Goal: Task Accomplishment & Management: Manage account settings

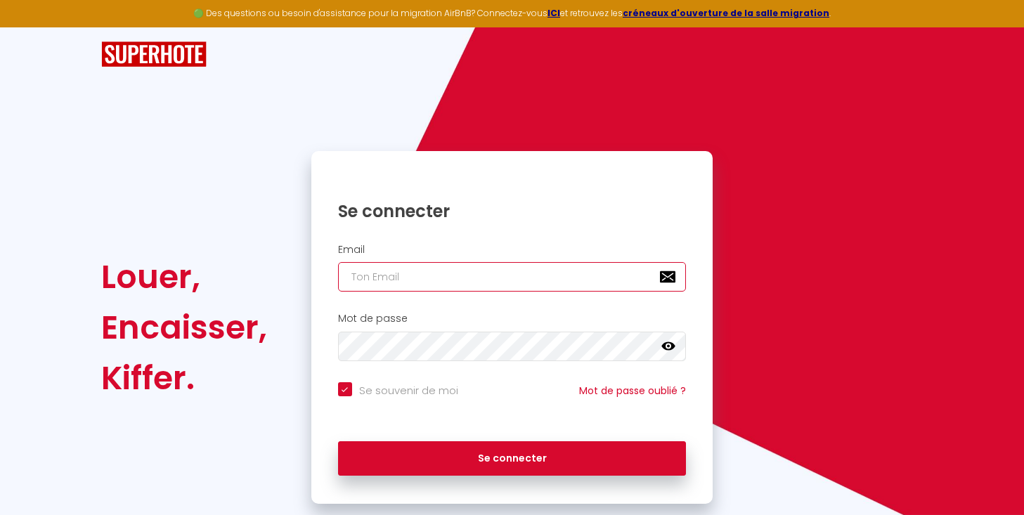
click at [459, 268] on input "email" at bounding box center [512, 277] width 349 height 30
type input "g"
checkbox input "true"
type input "gr"
checkbox input "true"
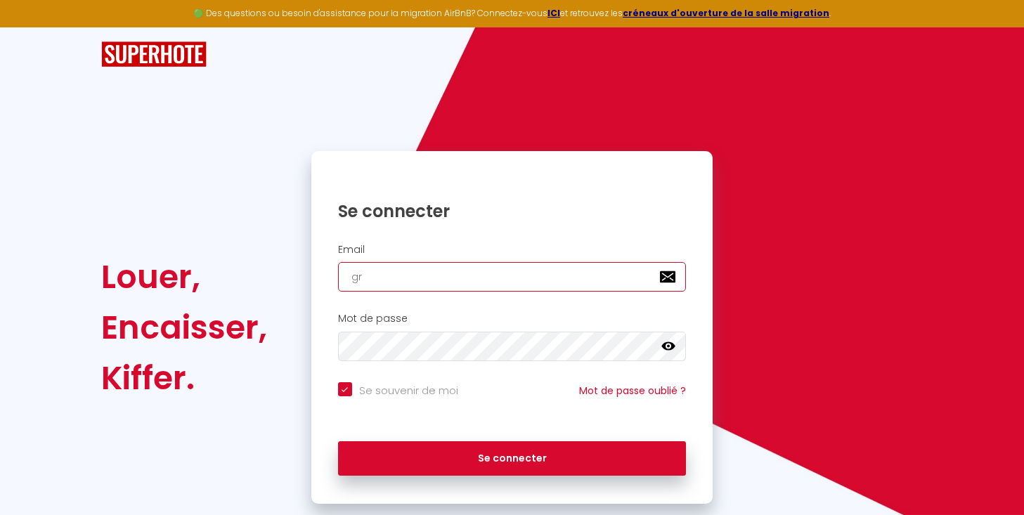
type input "gro"
checkbox input "true"
type input "grou"
checkbox input "true"
type input "group"
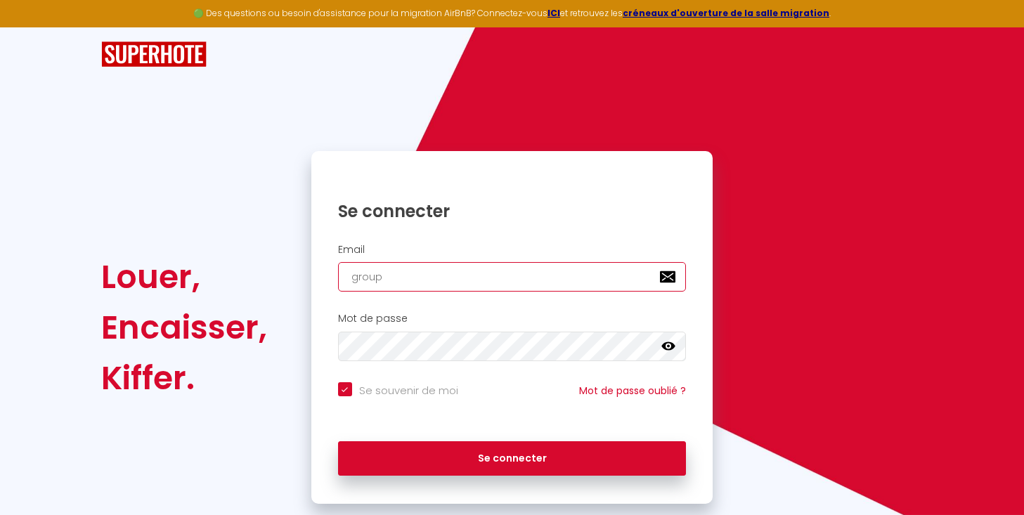
checkbox input "true"
type input "groupe"
checkbox input "true"
type input "groupe."
checkbox input "true"
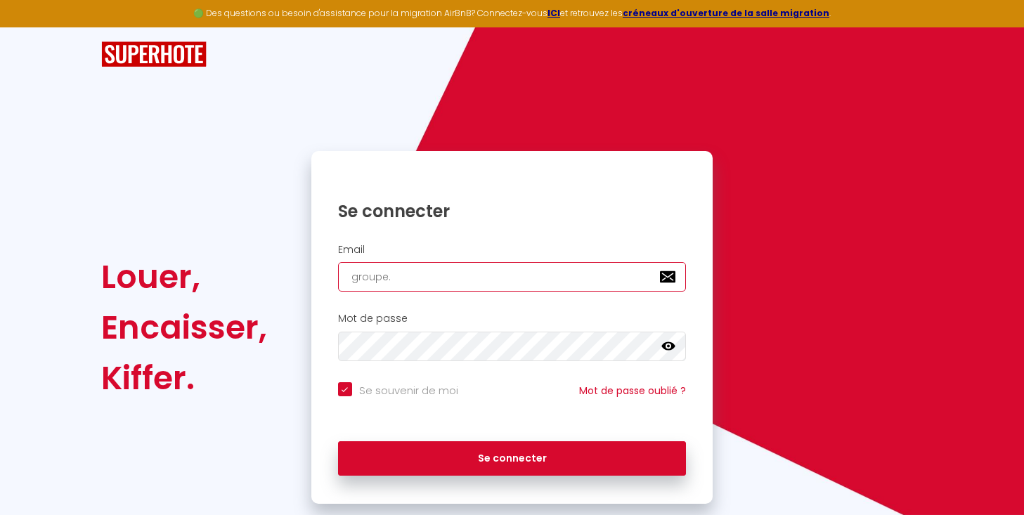
type input "groupe.g"
checkbox input "true"
type input "[DOMAIN_NAME]"
checkbox input "true"
type input "groupe.gui"
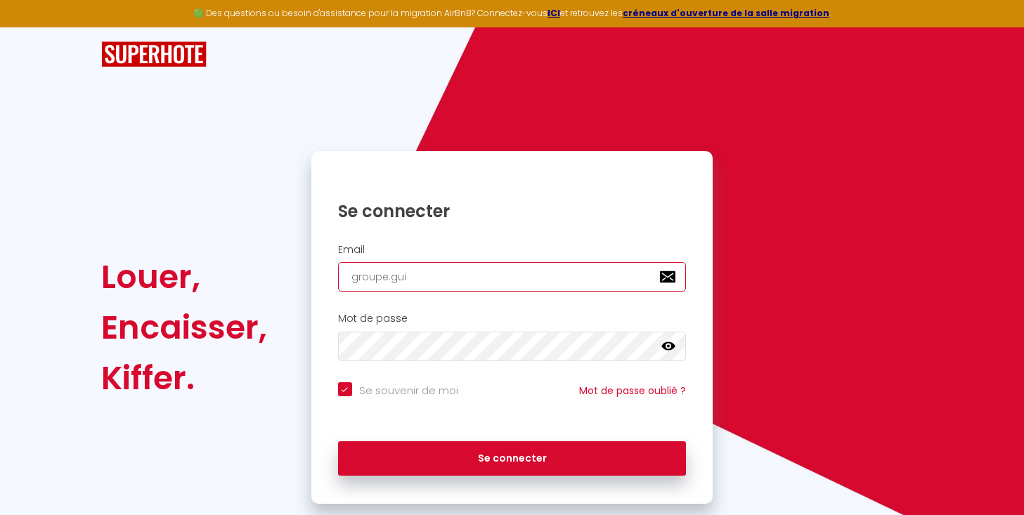
checkbox input "true"
type input "groupe.guib"
checkbox input "true"
type input "groupe.guibi"
checkbox input "true"
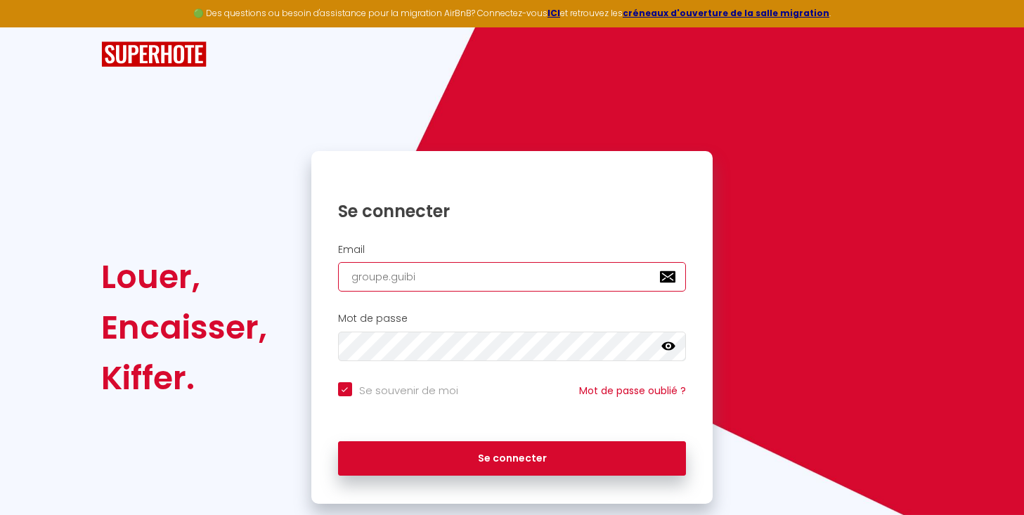
type input "groupe.guibiz"
checkbox input "true"
type input "groupe.guibiz@"
checkbox input "true"
type input "groupe.guibiz@g"
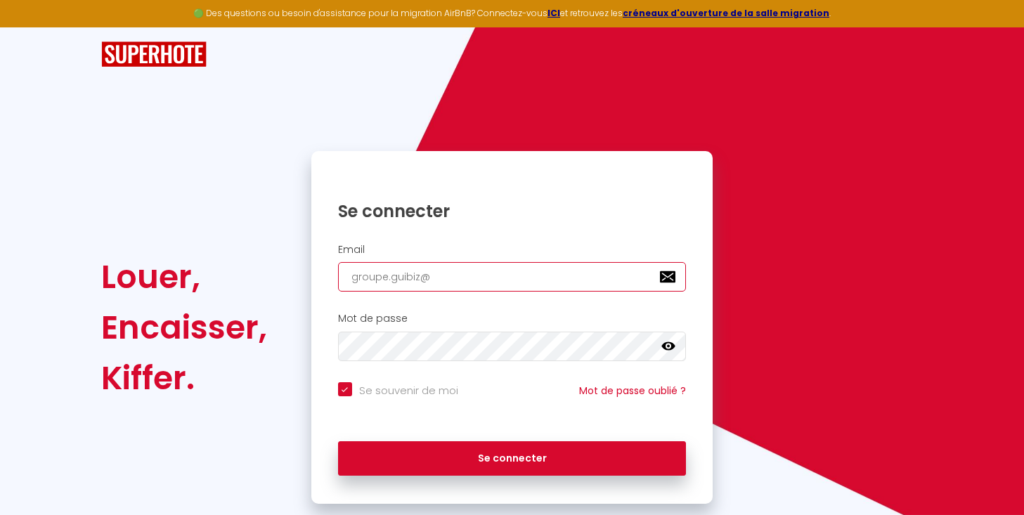
checkbox input "true"
type input "groupe.guibiz@gm"
checkbox input "true"
type input "groupe.guibiz@gma"
checkbox input "true"
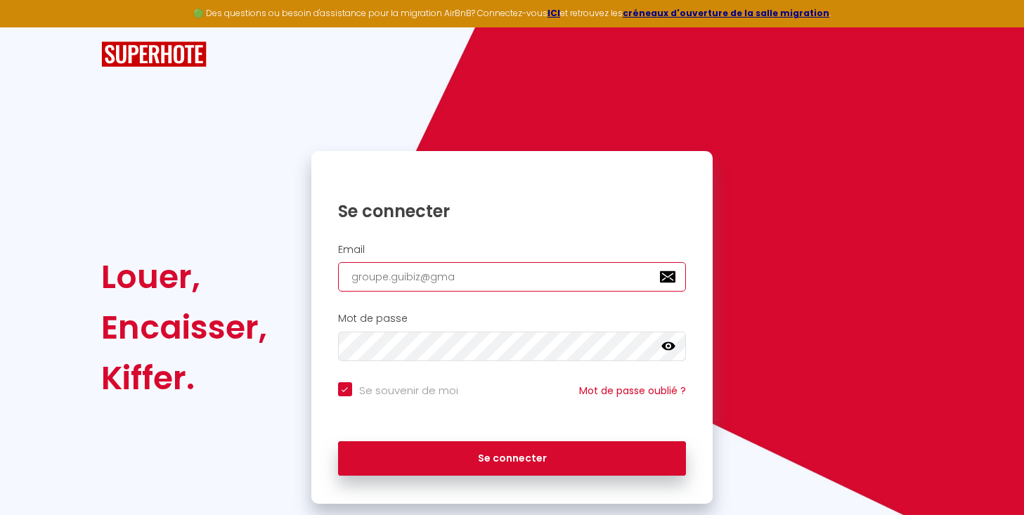
type input "groupe.guibiz@gmai"
checkbox input "true"
type input "[EMAIL_ADDRESS]"
checkbox input "true"
type input "[EMAIL_ADDRESS]."
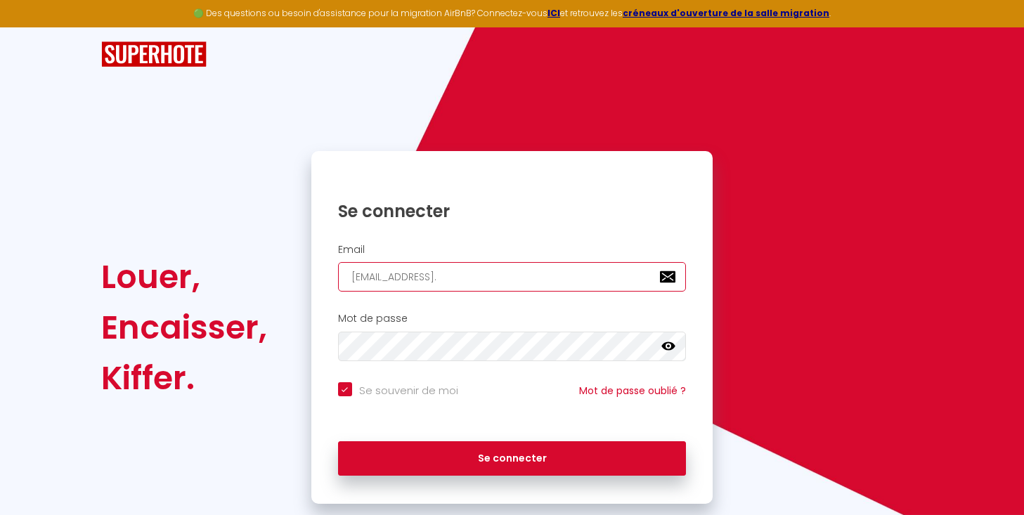
checkbox input "true"
type input "groupe.guibiz@gmail.c"
checkbox input "true"
type input "[EMAIL_ADDRESS][DOMAIN_NAME]"
checkbox input "true"
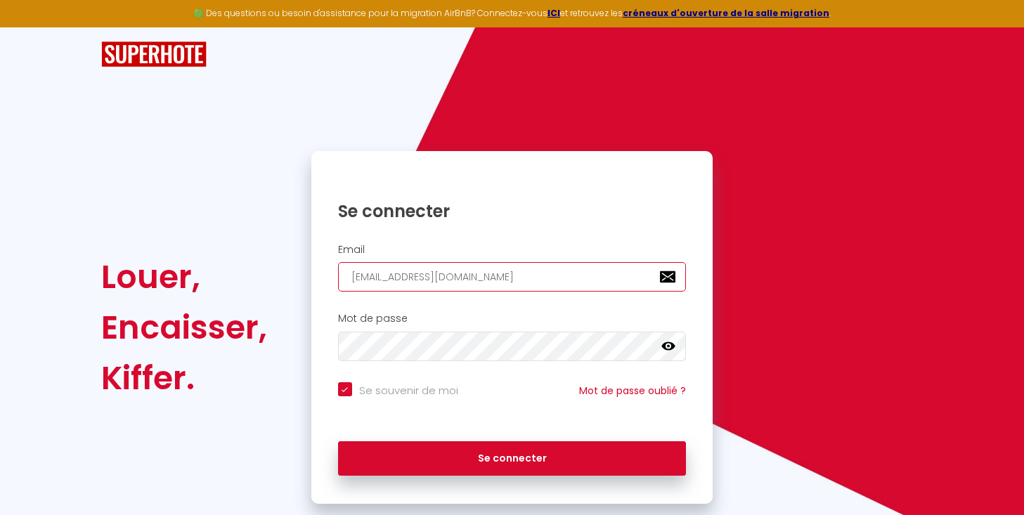
type input "[EMAIL_ADDRESS][DOMAIN_NAME]"
checkbox input "true"
type input "[EMAIL_ADDRESS][DOMAIN_NAME]"
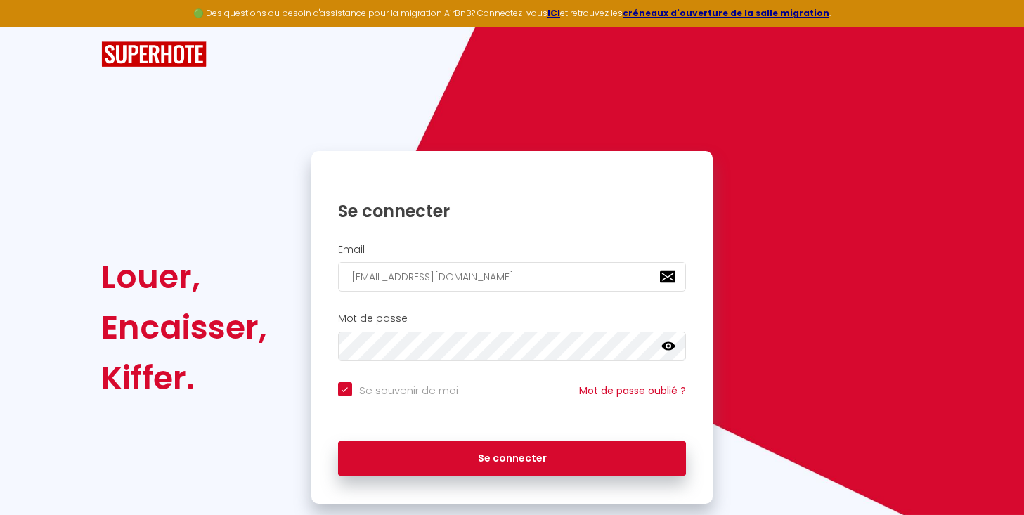
click at [668, 344] on icon at bounding box center [668, 346] width 14 height 14
click at [338, 441] on button "Se connecter" at bounding box center [512, 458] width 349 height 35
checkbox input "true"
